Goal: Information Seeking & Learning: Learn about a topic

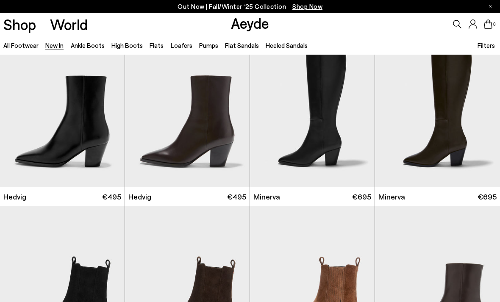
scroll to position [25, 0]
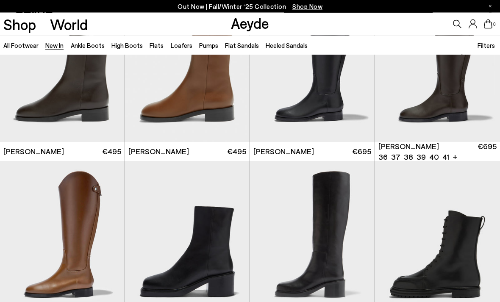
scroll to position [3060, 0]
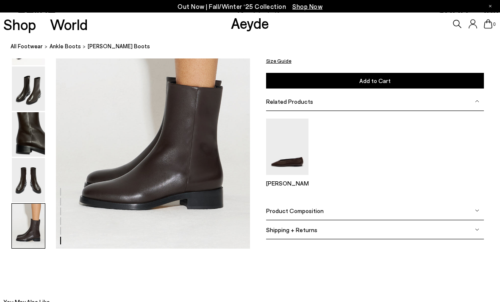
scroll to position [1373, 0]
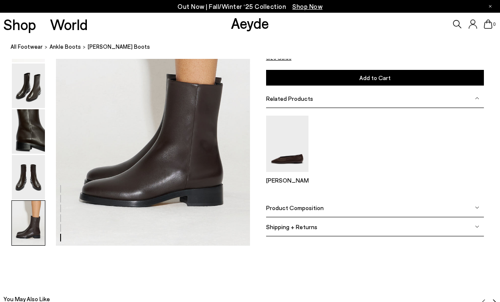
click at [39, 246] on img at bounding box center [28, 223] width 33 height 45
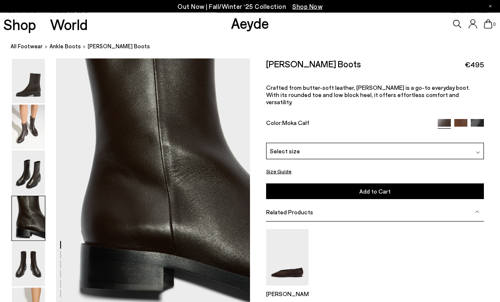
scroll to position [718, 0]
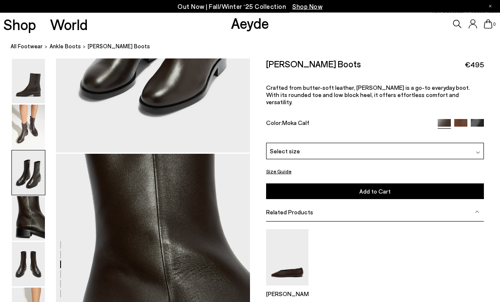
click at [42, 247] on img at bounding box center [28, 265] width 33 height 45
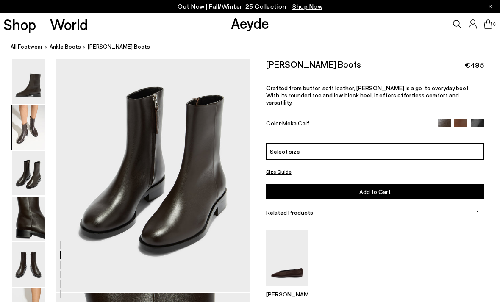
click at [36, 131] on img at bounding box center [28, 127] width 33 height 45
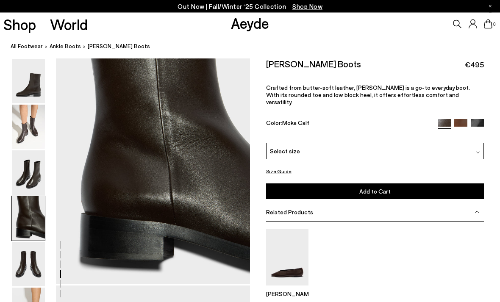
scroll to position [806, 0]
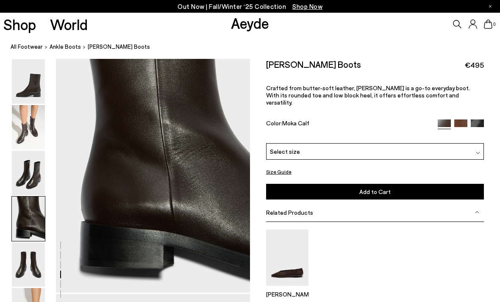
click at [461, 120] on img at bounding box center [461, 126] width 13 height 13
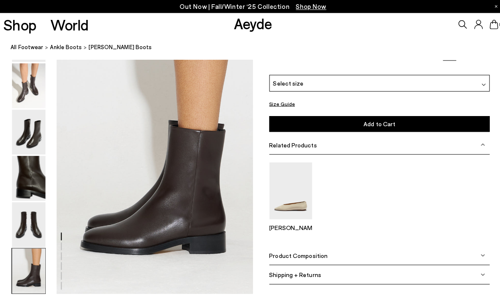
scroll to position [1328, 0]
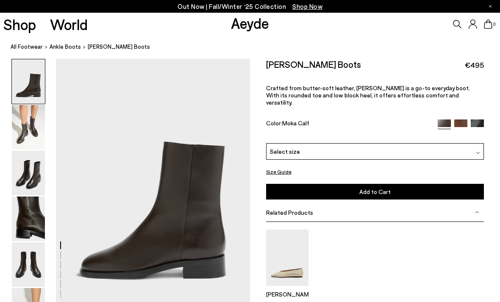
scroll to position [806, 0]
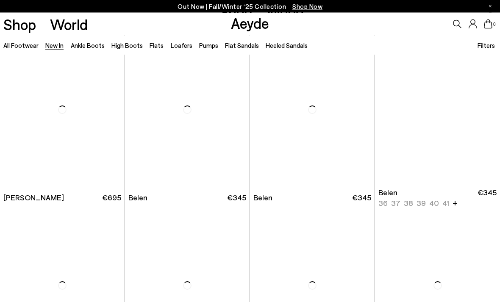
scroll to position [3014, 0]
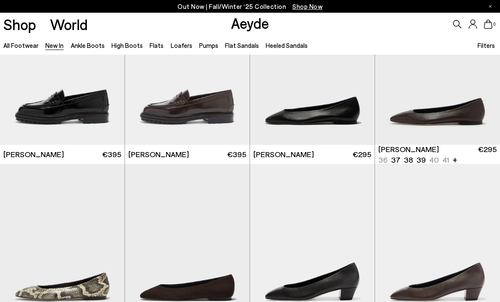
scroll to position [3583, 0]
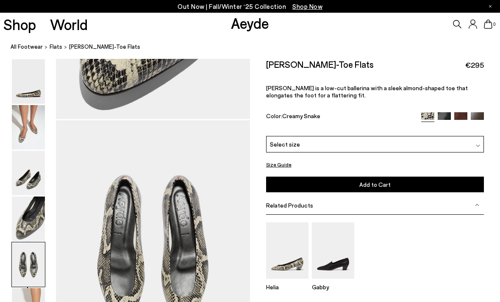
scroll to position [1041, 0]
